Goal: Complete application form: Complete application form

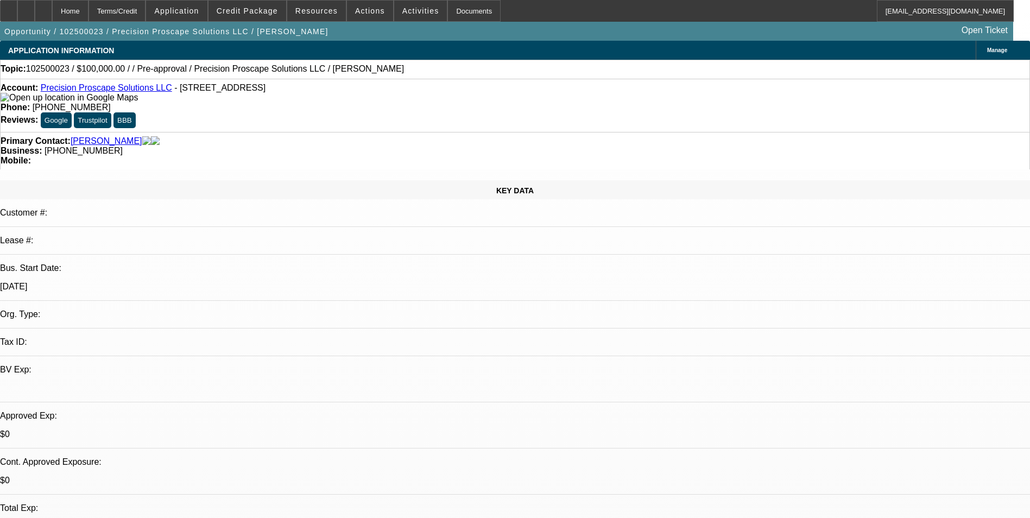
select select "0"
select select "2"
select select "0.1"
select select "4"
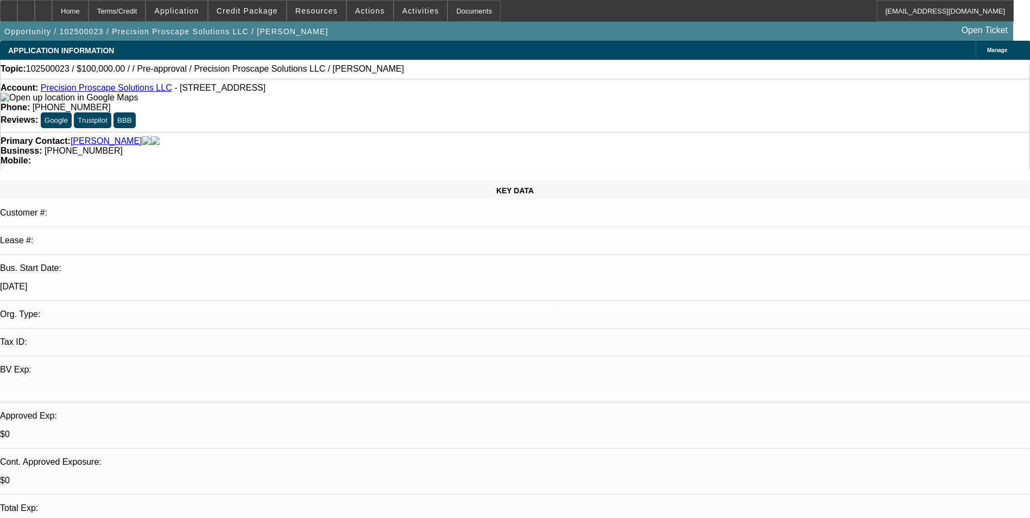
scroll to position [109, 0]
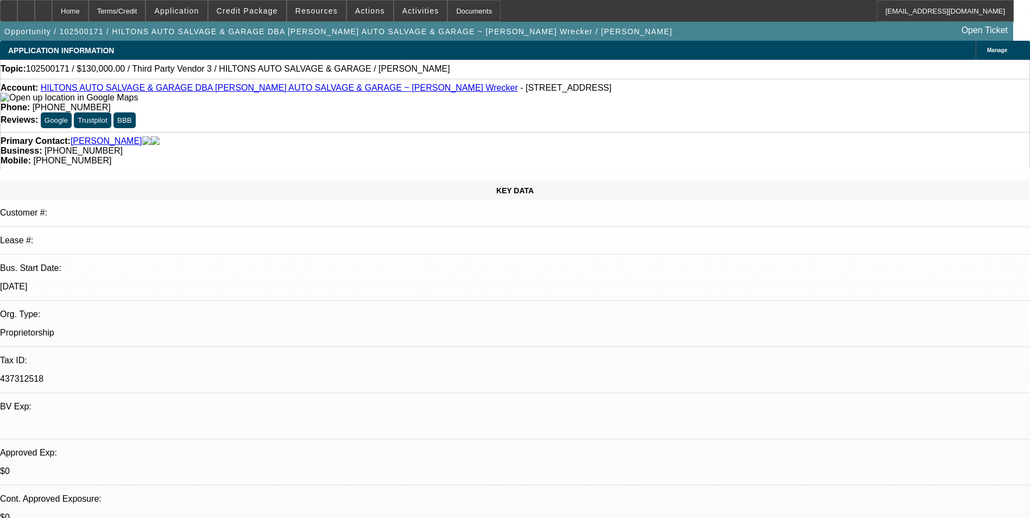
select select "0"
select select "2"
select select "0.1"
select select "4"
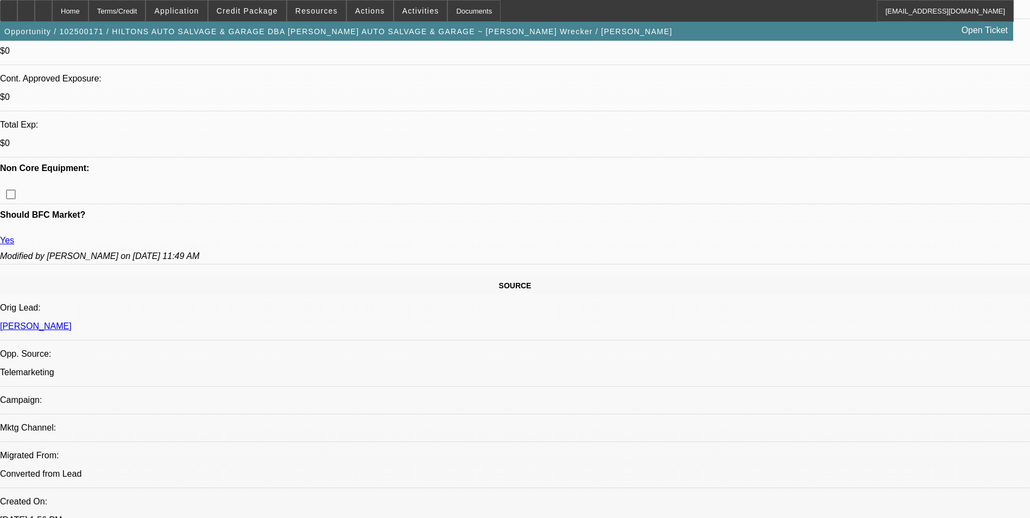
scroll to position [489, 0]
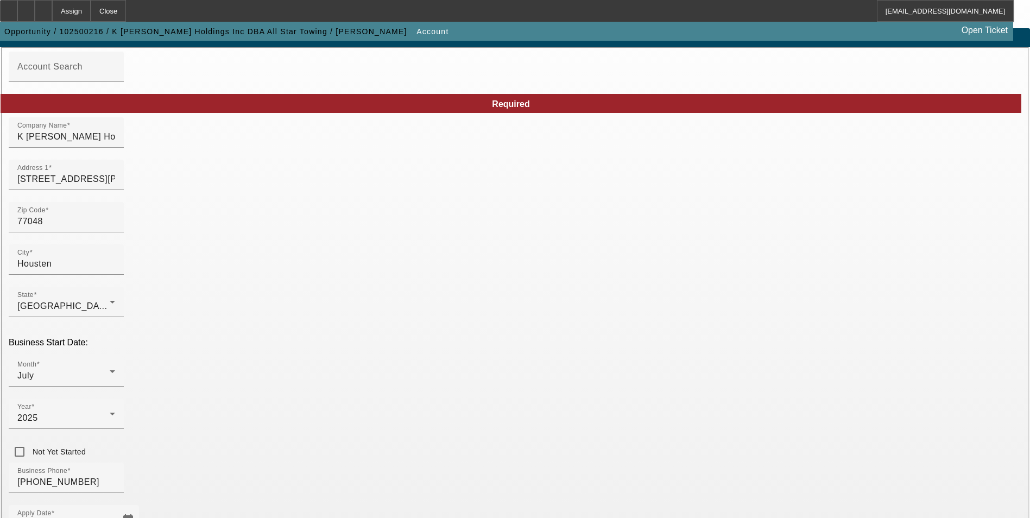
scroll to position [109, 0]
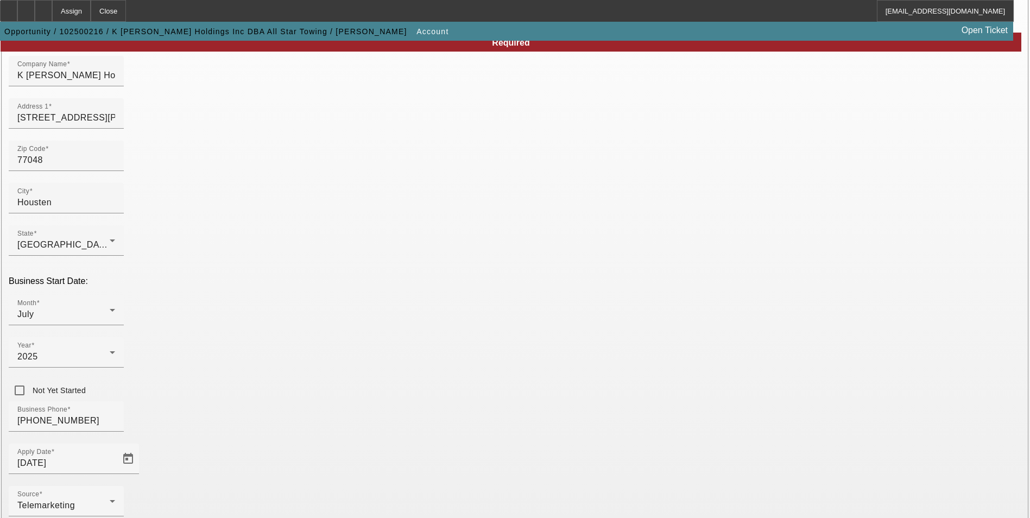
type input "000000000"
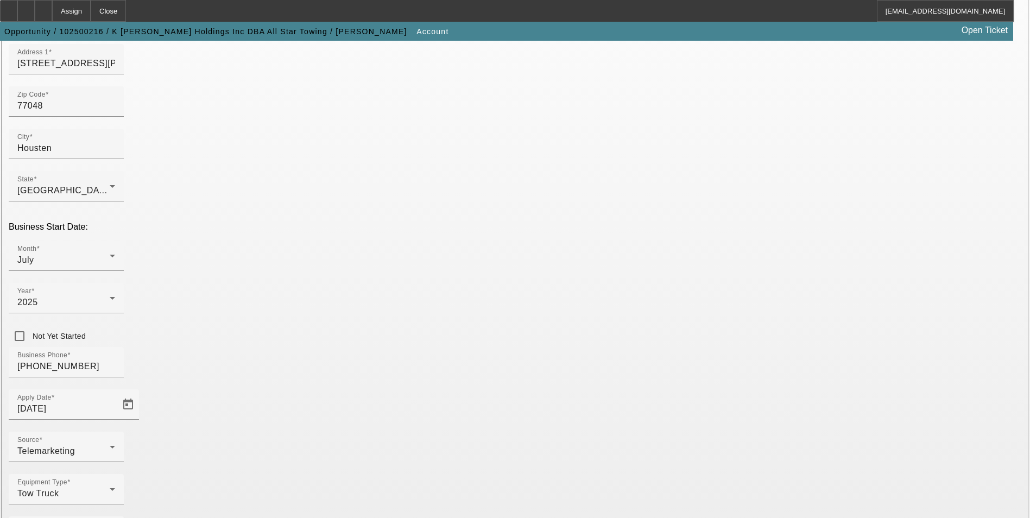
scroll to position [167, 0]
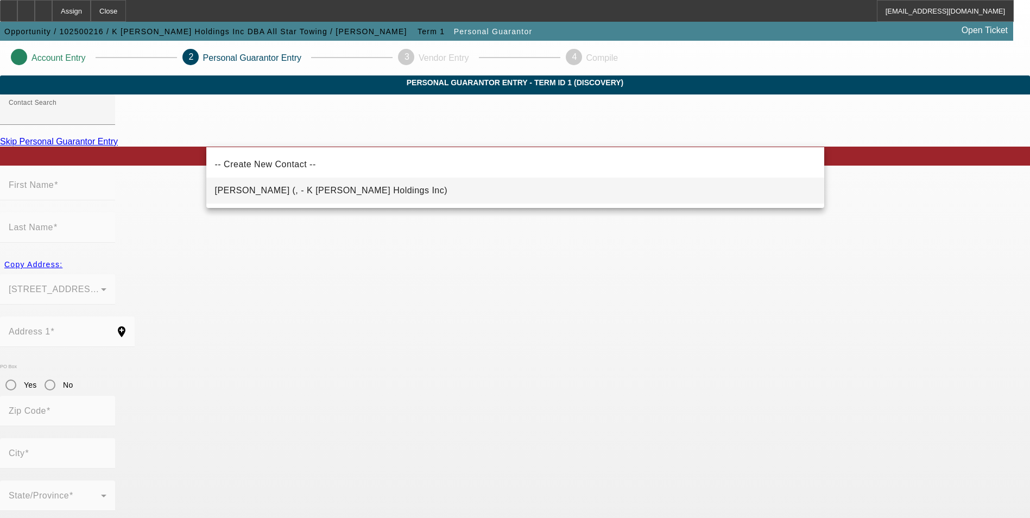
click at [380, 190] on mat-option "Benson, Kevin (, - K Benson Holdings Inc)" at bounding box center [515, 191] width 618 height 26
type input "Benson, Kevin (, - K Benson Holdings Inc)"
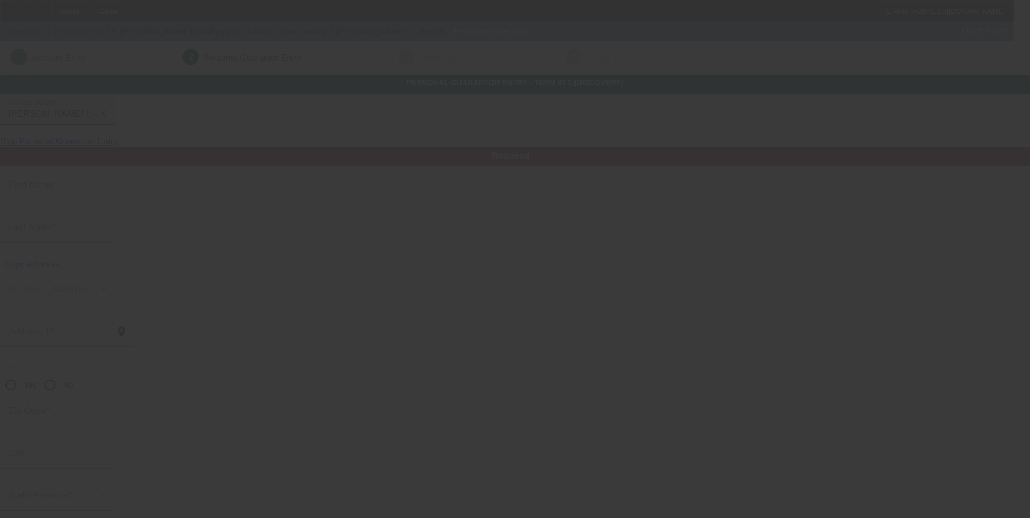
type input "Kevin"
type input "Benson"
radio input "true"
type input "(713) 991-1010"
type input "allstartowing65@gmail.com"
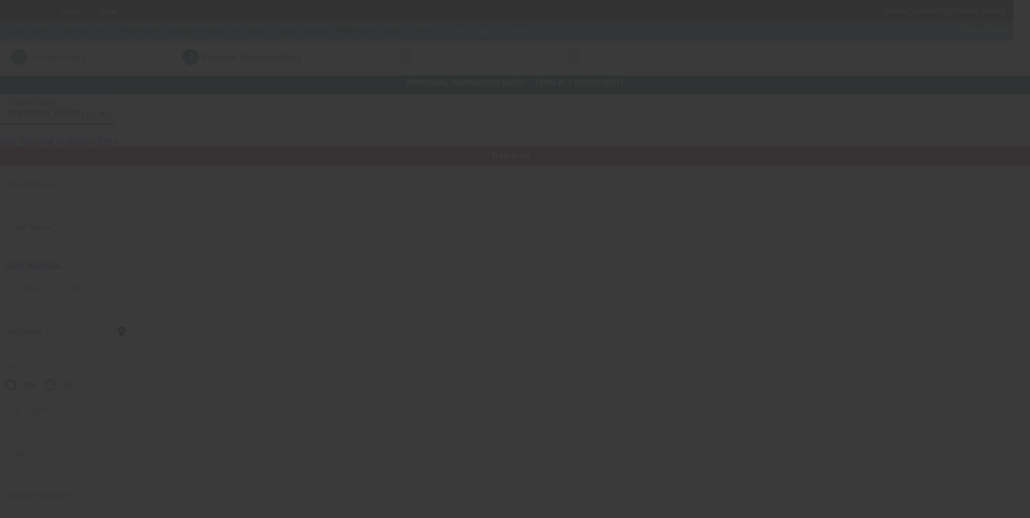
type input "(713) 991-5555"
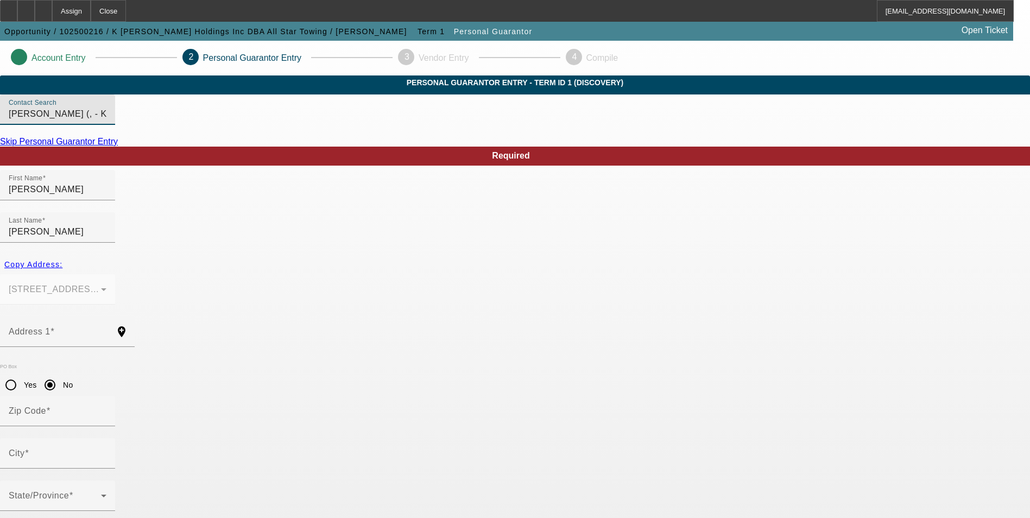
paste input "462-33-2071"
type input "462-33-2071"
click at [62, 260] on span "Copy Address:" at bounding box center [33, 264] width 58 height 9
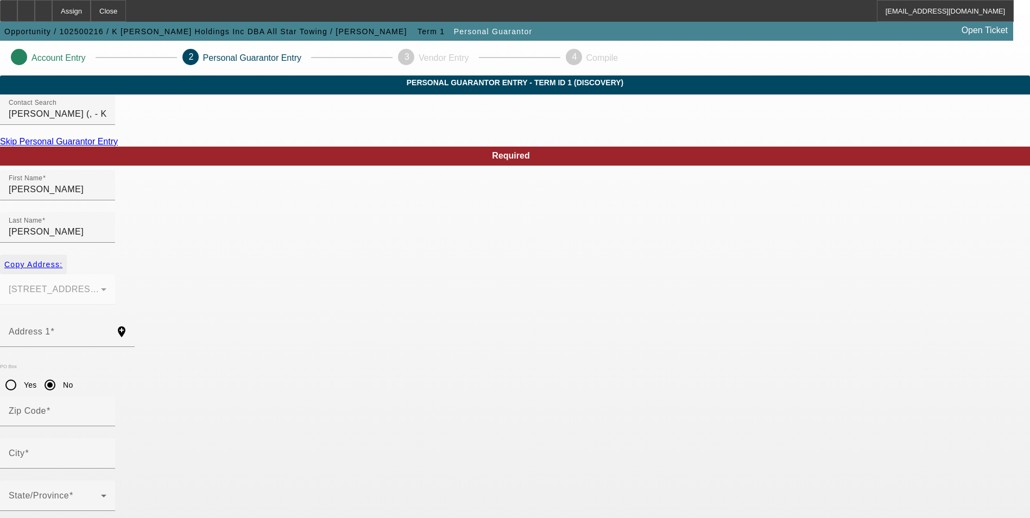
type input "6021 Almeda Genoa Rd"
radio input "false"
type input "77048"
type input "Housten"
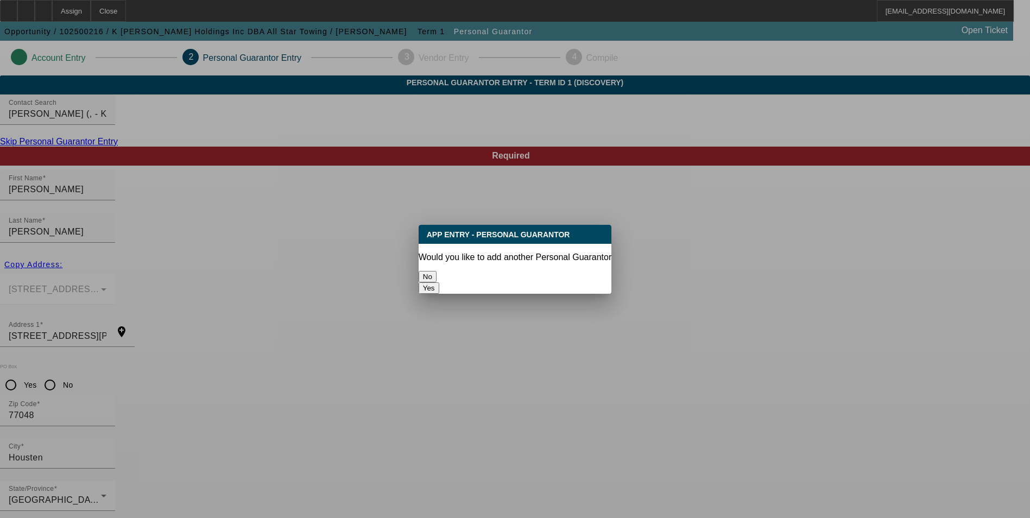
click at [437, 271] on button "No" at bounding box center [428, 276] width 18 height 11
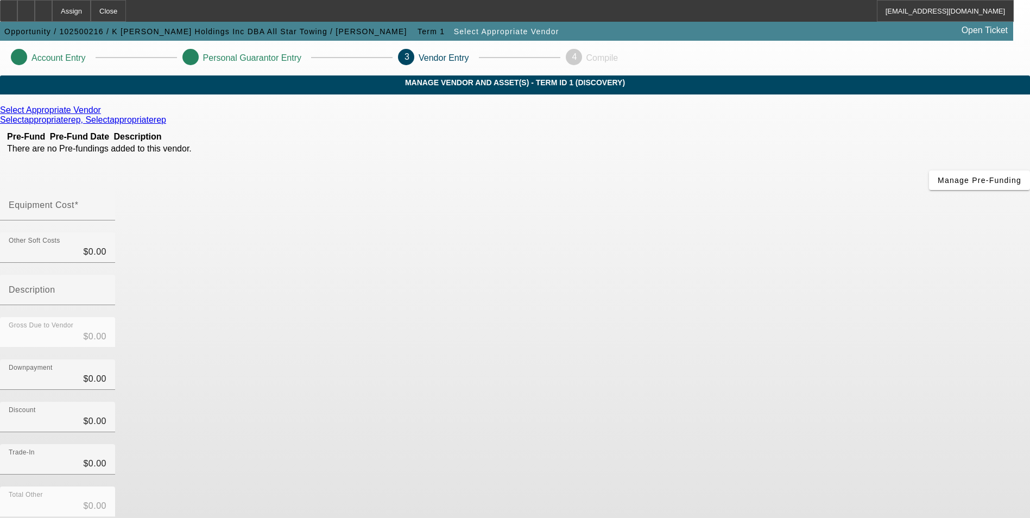
click at [104, 115] on icon at bounding box center [104, 109] width 0 height 9
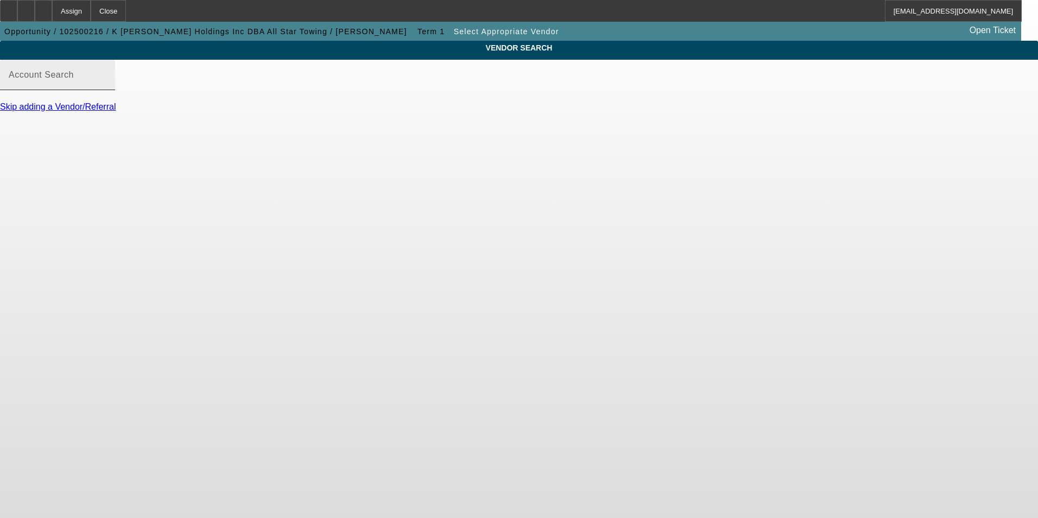
click at [106, 86] on input "Account Search" at bounding box center [58, 79] width 98 height 13
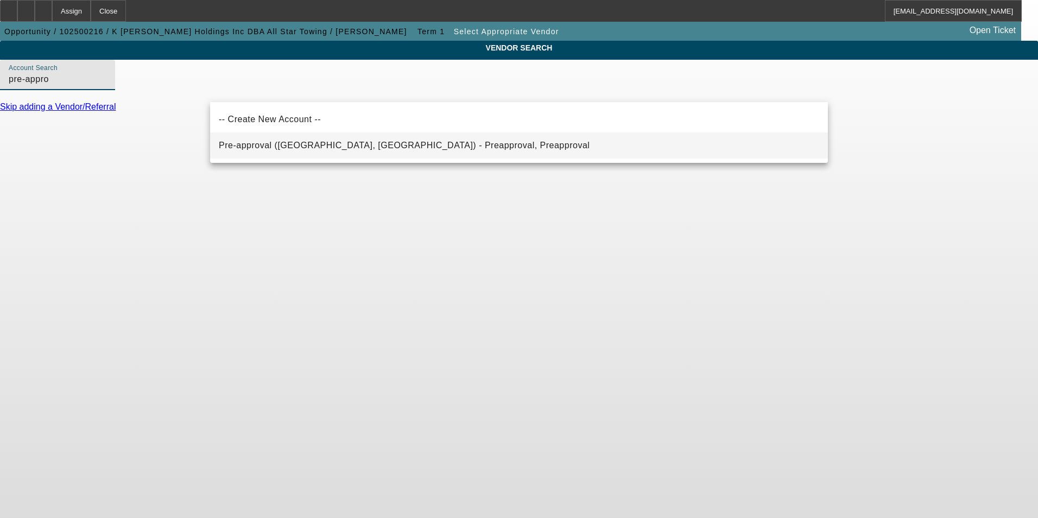
click at [298, 142] on span "Pre-approval (Northbrook, IL) - Preapproval, Preapproval" at bounding box center [404, 145] width 371 height 9
type input "Pre-approval (Northbrook, IL) - Preapproval, Preapproval"
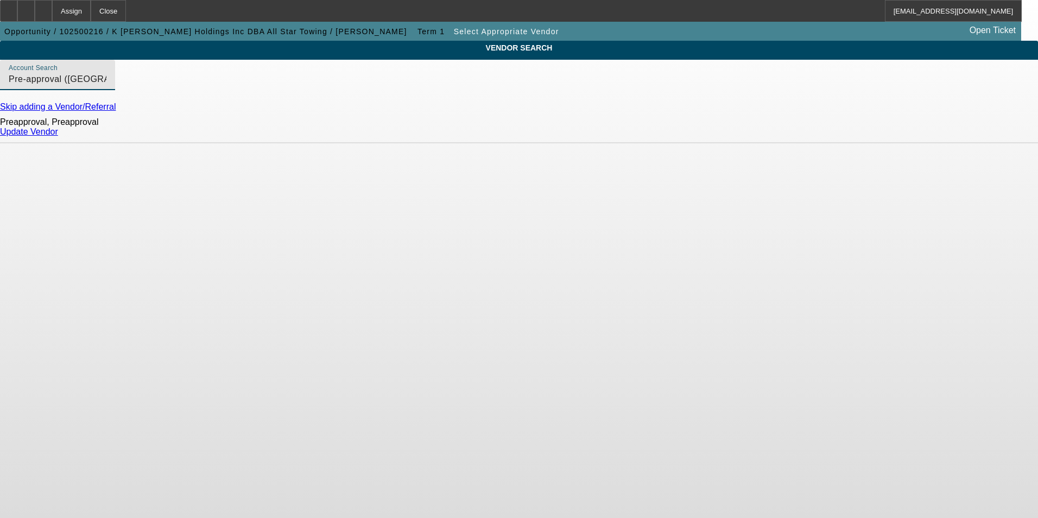
click at [58, 136] on link "Update Vendor" at bounding box center [29, 131] width 58 height 9
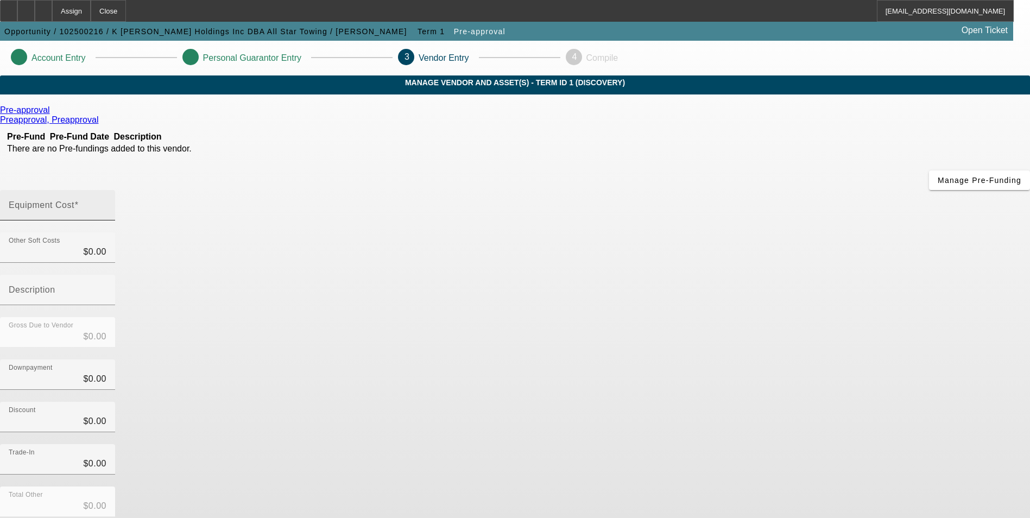
click at [106, 190] on div "Equipment Cost" at bounding box center [58, 205] width 98 height 30
click at [106, 203] on input "Equipment Cost" at bounding box center [58, 209] width 98 height 13
type input "7"
type input "$7.00"
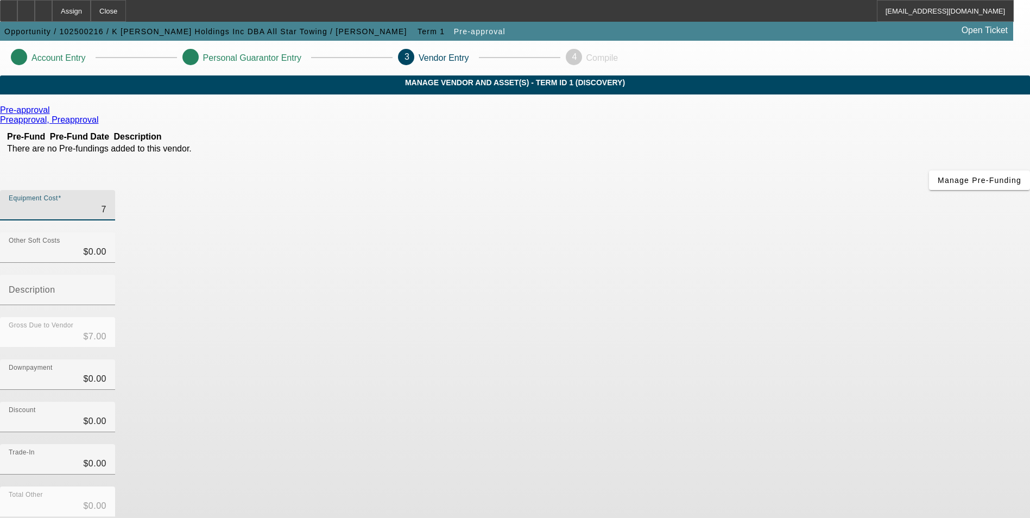
type input "70"
type input "$70.00"
type input "700"
type input "$700.00"
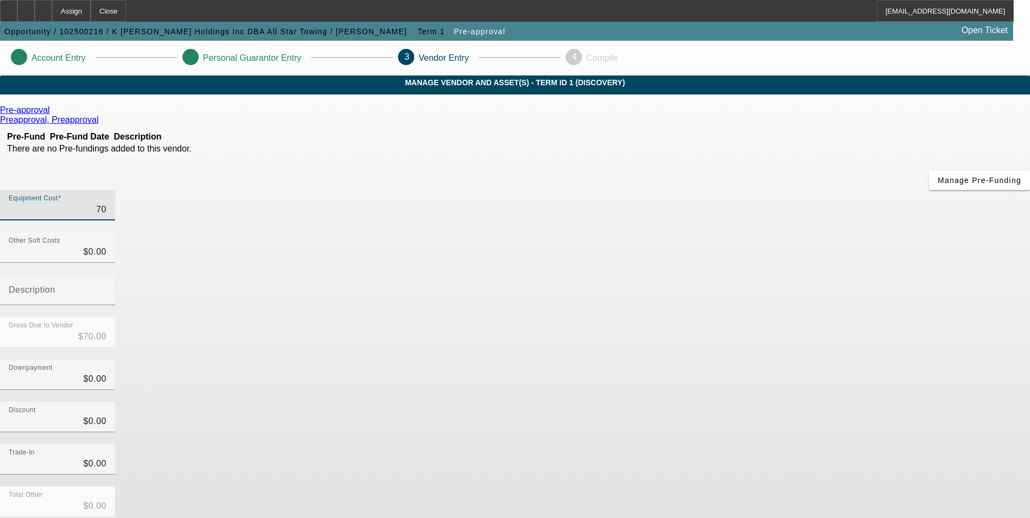
type input "$700.00"
type input "7000"
type input "$7,000.00"
type input "70000"
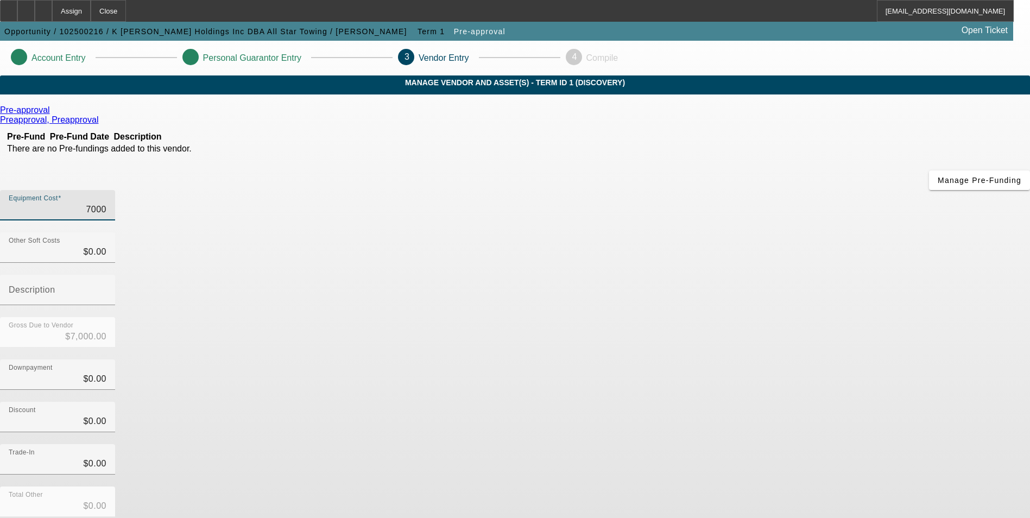
type input "$70,000.00"
click at [855, 347] on app-vendor-asset-manage "Account Entry Personal Guarantor Entry 3 Vendor Entry 4 Compile MANAGE VENDOR A…" at bounding box center [515, 344] width 1030 height 607
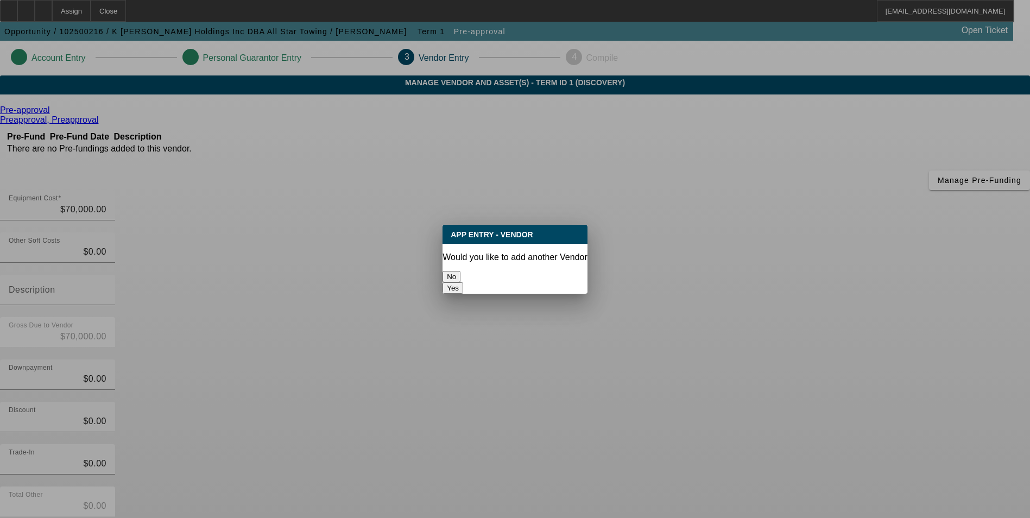
click at [461, 271] on button "No" at bounding box center [452, 276] width 18 height 11
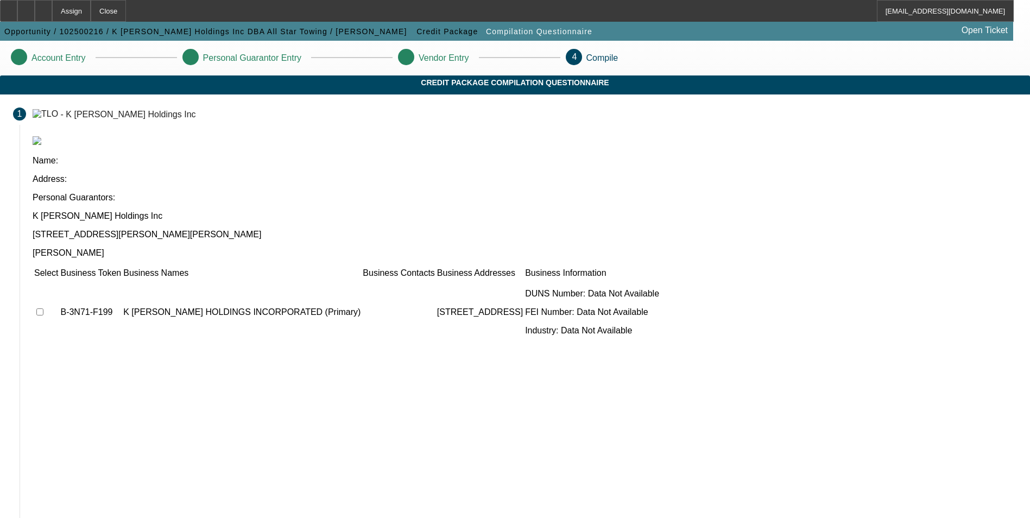
click at [43, 309] on input "checkbox" at bounding box center [39, 312] width 7 height 7
checkbox input "true"
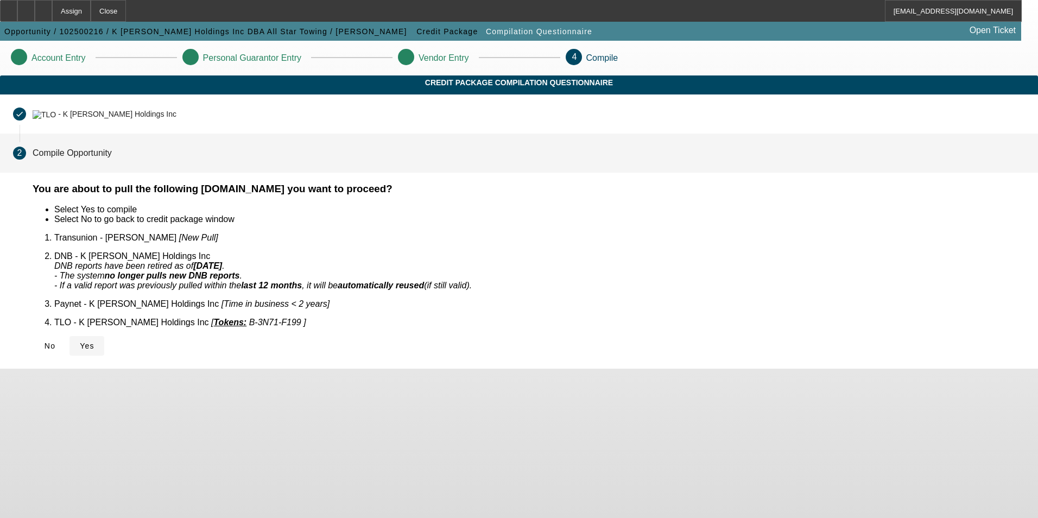
click at [95, 342] on span "Yes" at bounding box center [87, 346] width 15 height 9
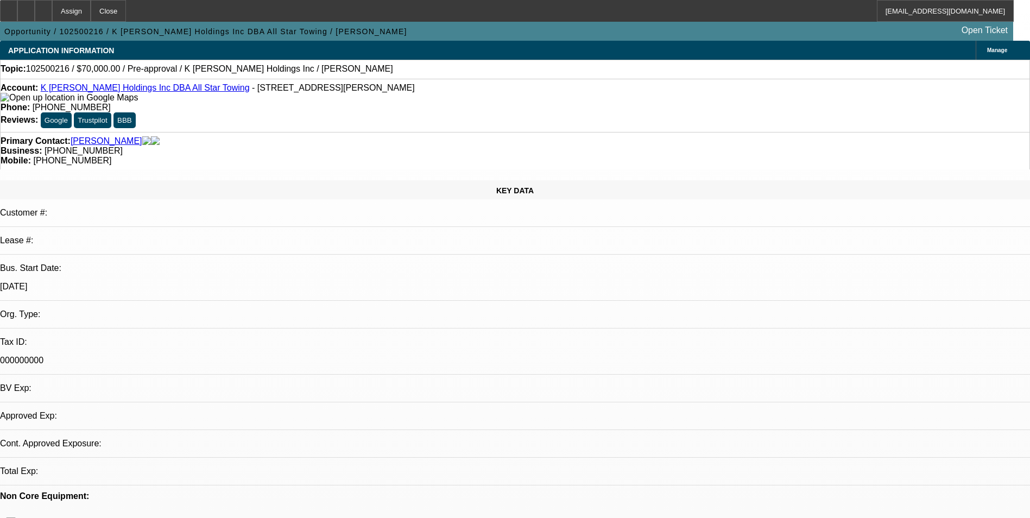
select select "0"
select select "2"
select select "0.1"
select select "1"
select select "2"
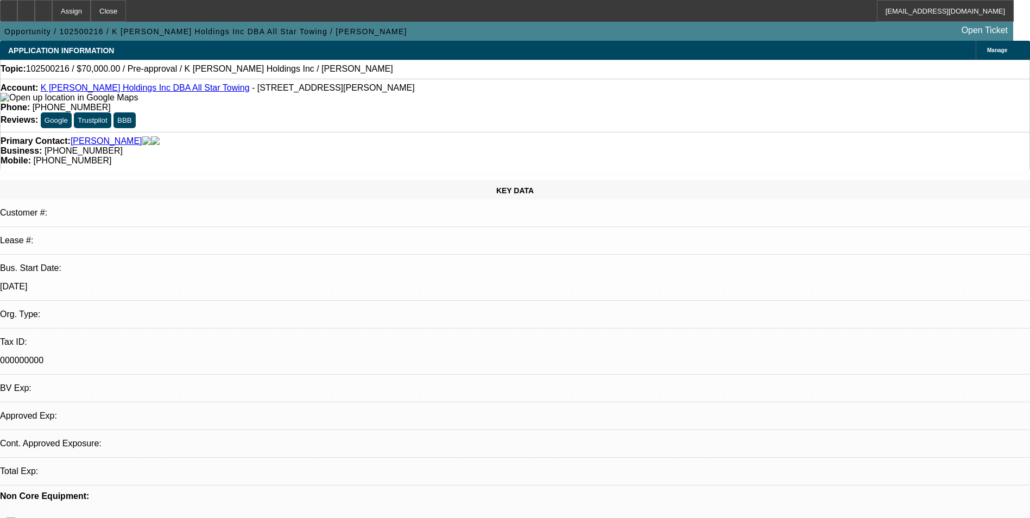
select select "4"
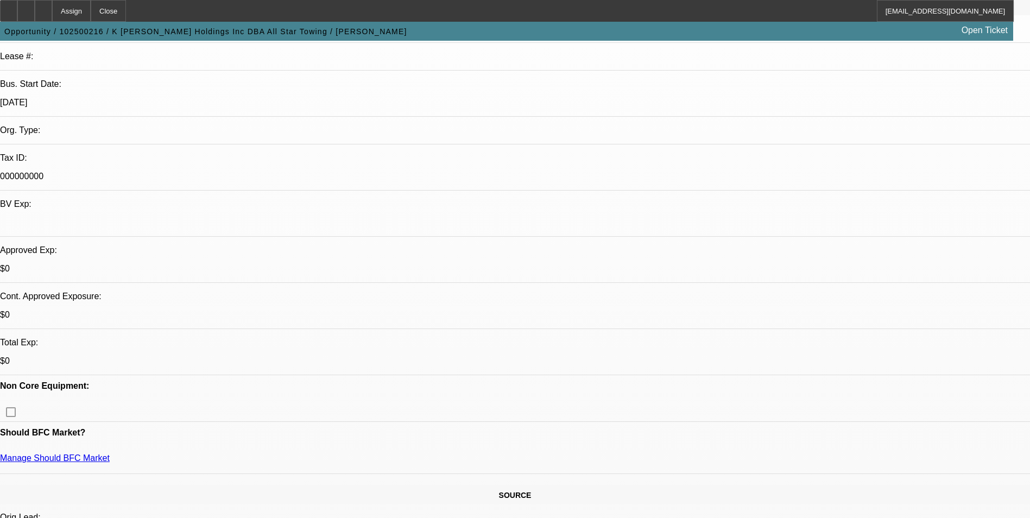
scroll to position [272, 0]
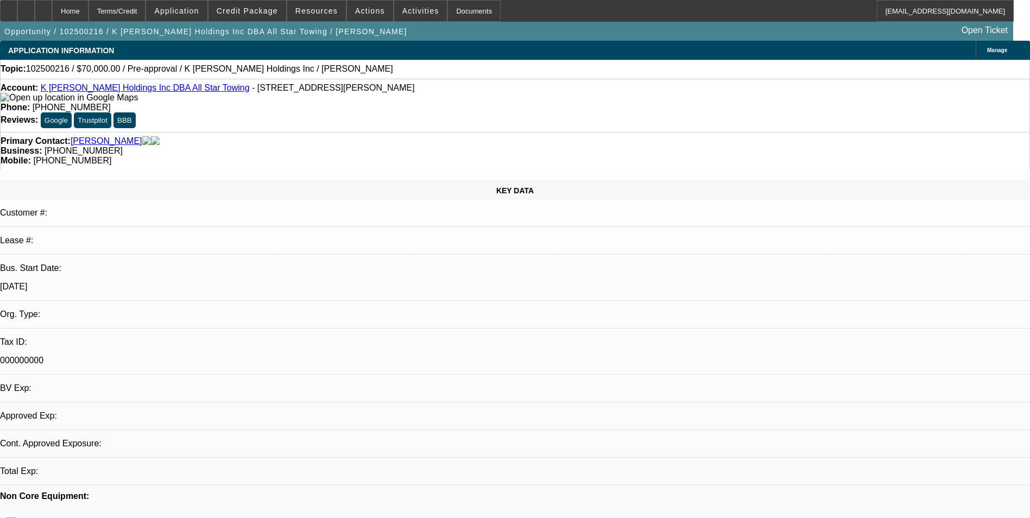
select select "0"
select select "2"
select select "0.1"
select select "4"
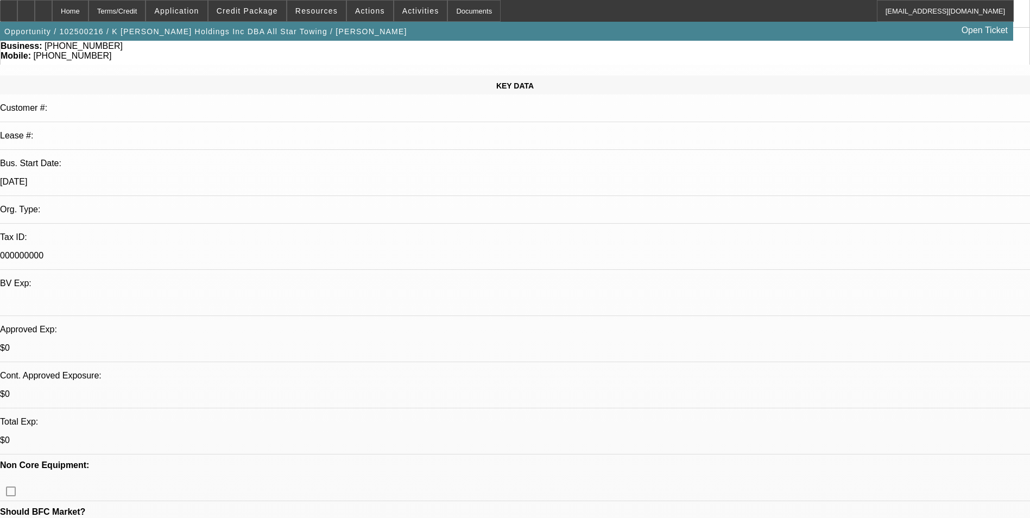
scroll to position [109, 0]
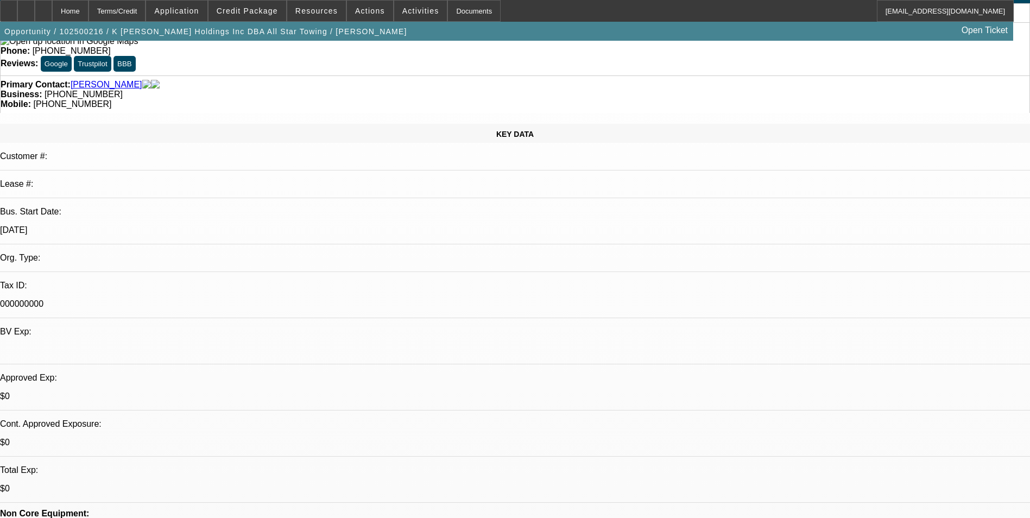
scroll to position [0, 0]
